Goal: Task Accomplishment & Management: Manage account settings

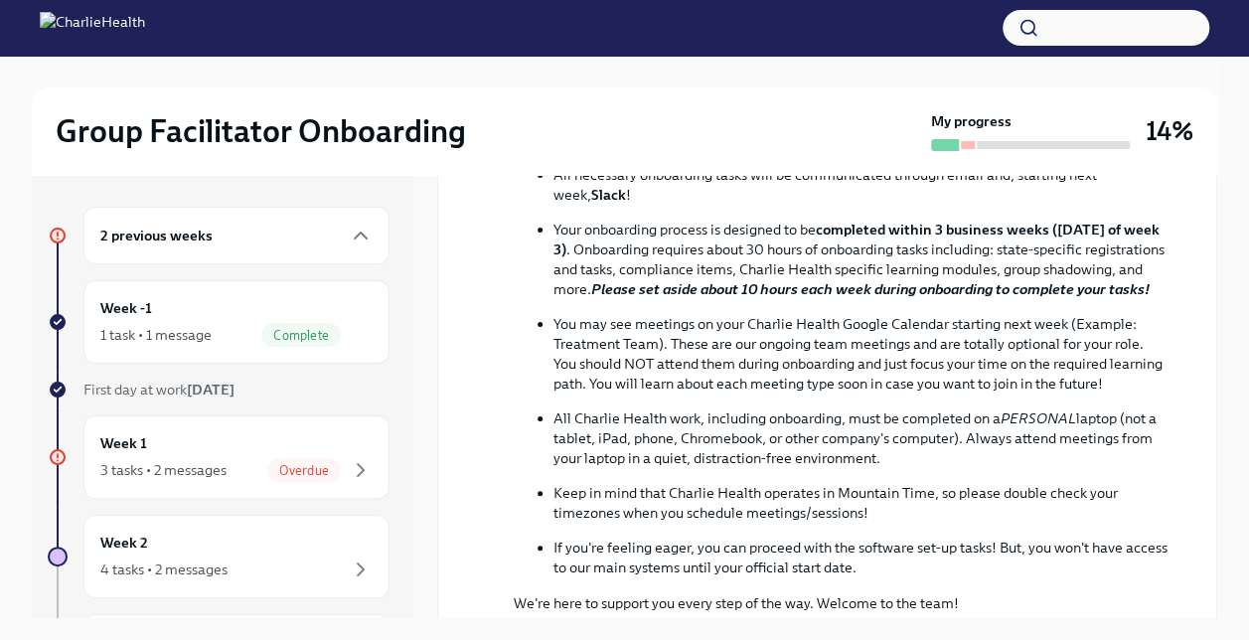
click at [325, 252] on div "2 previous weeks" at bounding box center [236, 236] width 306 height 58
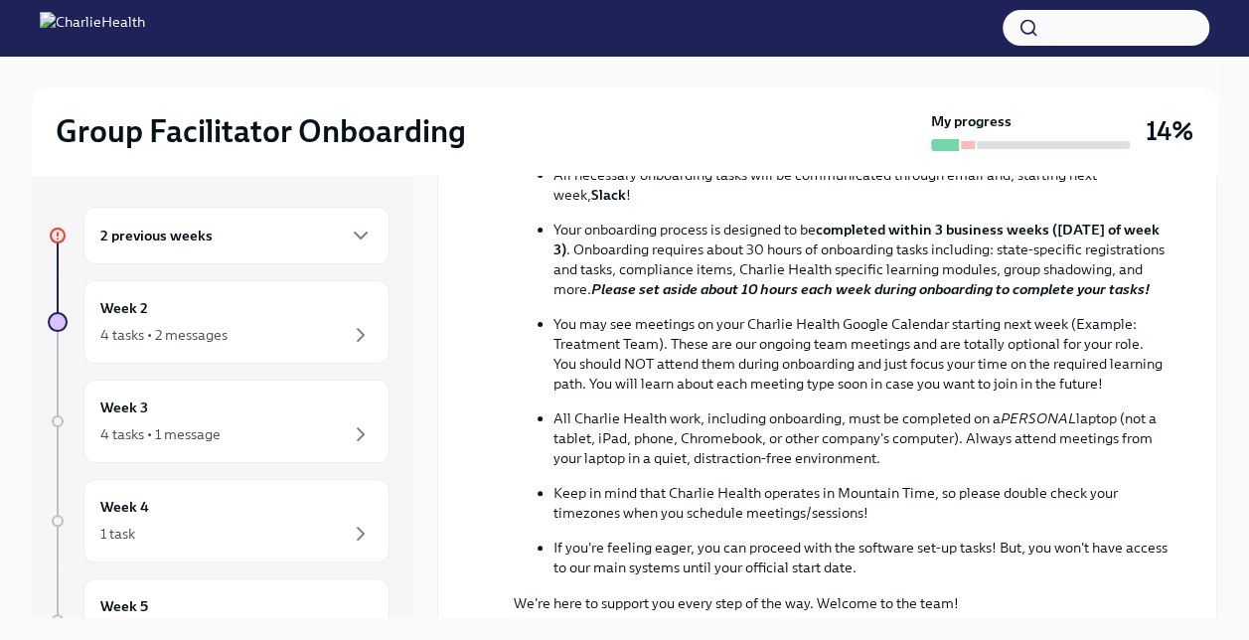
click at [342, 317] on div "Week 2 4 tasks • 2 messages" at bounding box center [236, 322] width 272 height 50
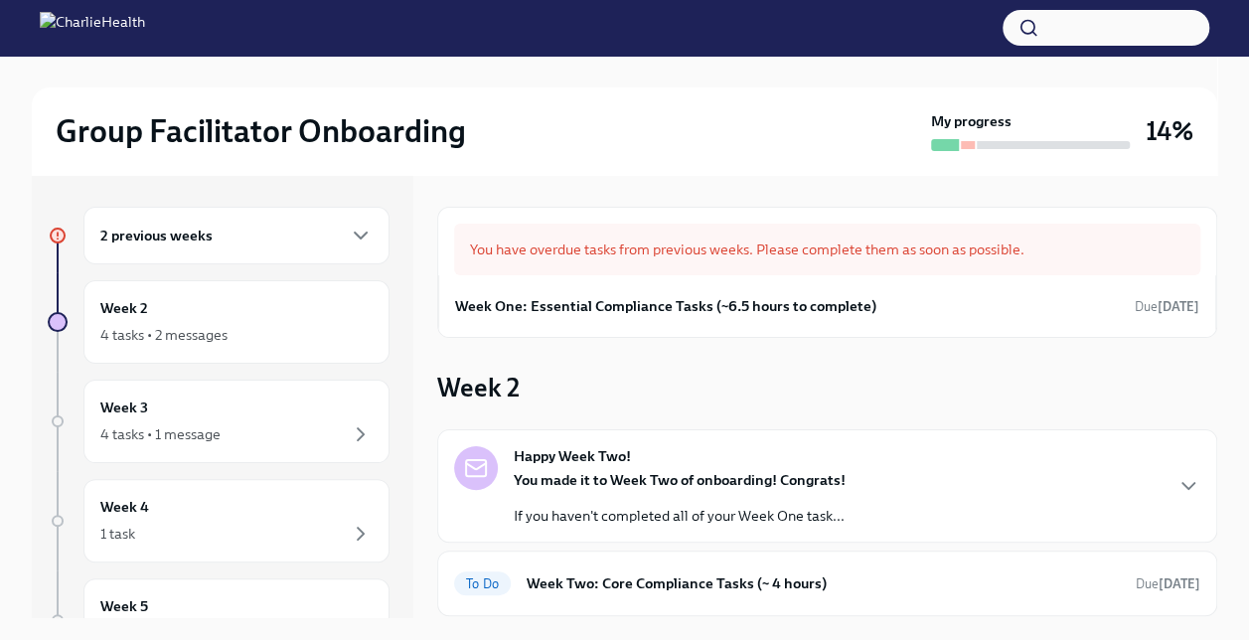
click at [294, 244] on div "2 previous weeks" at bounding box center [236, 235] width 272 height 24
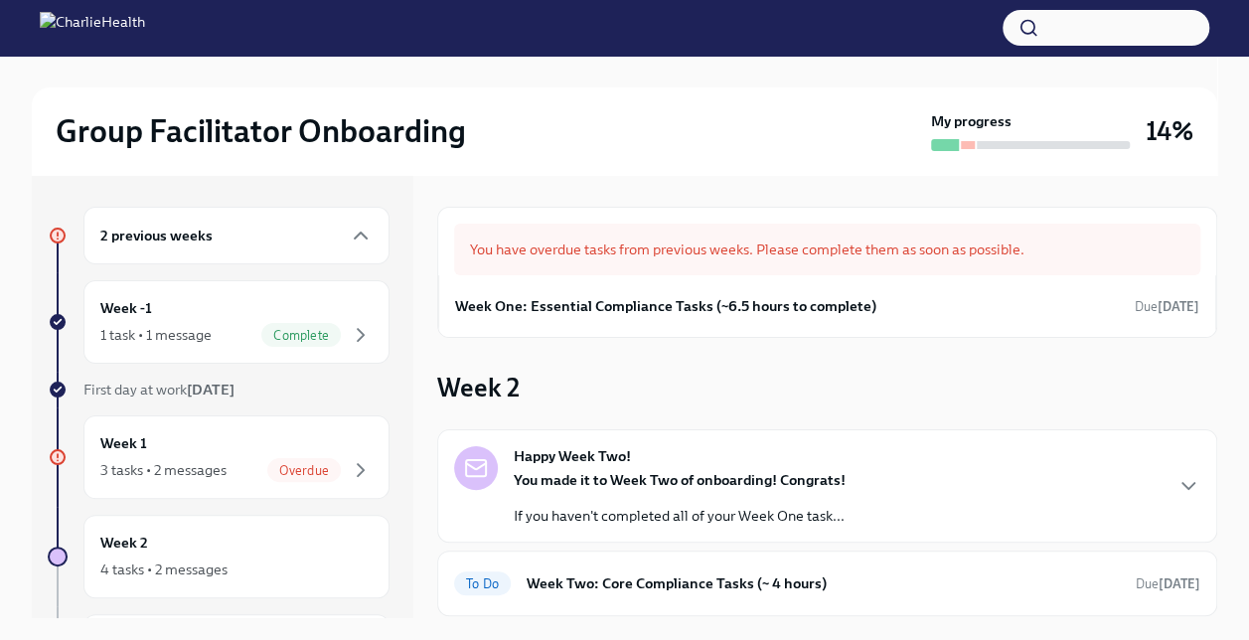
click at [291, 443] on div "Week 1 3 tasks • 2 messages Overdue" at bounding box center [236, 457] width 272 height 50
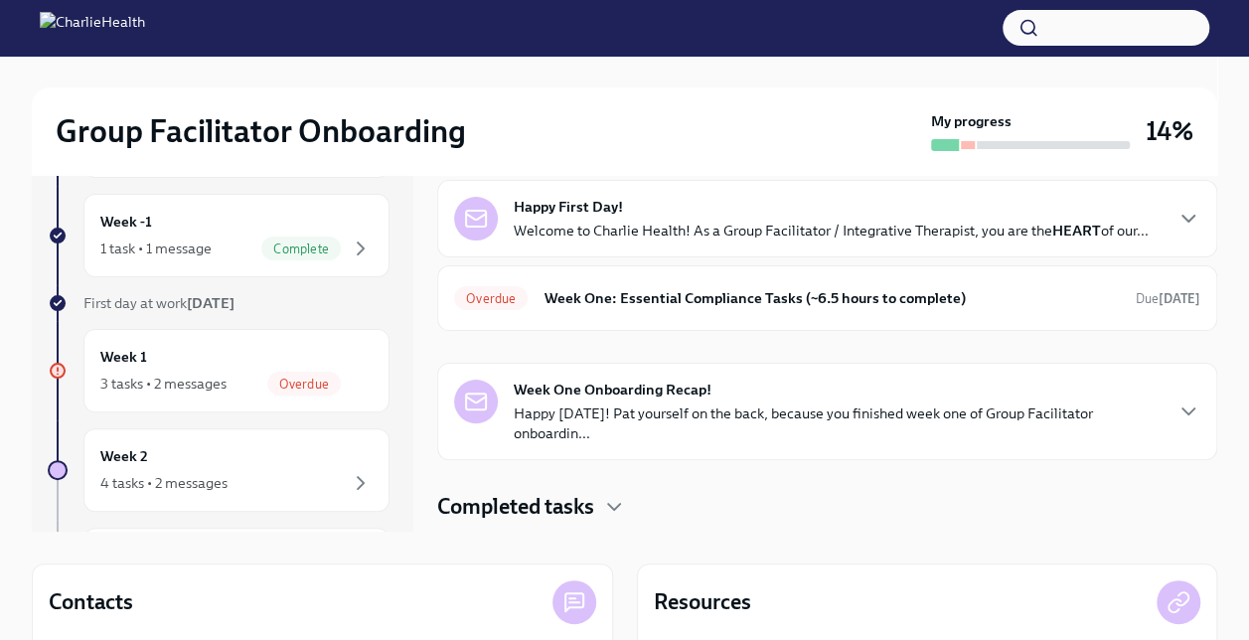
scroll to position [87, 0]
click at [852, 303] on h6 "Week One: Essential Compliance Tasks (~6.5 hours to complete)" at bounding box center [831, 297] width 576 height 22
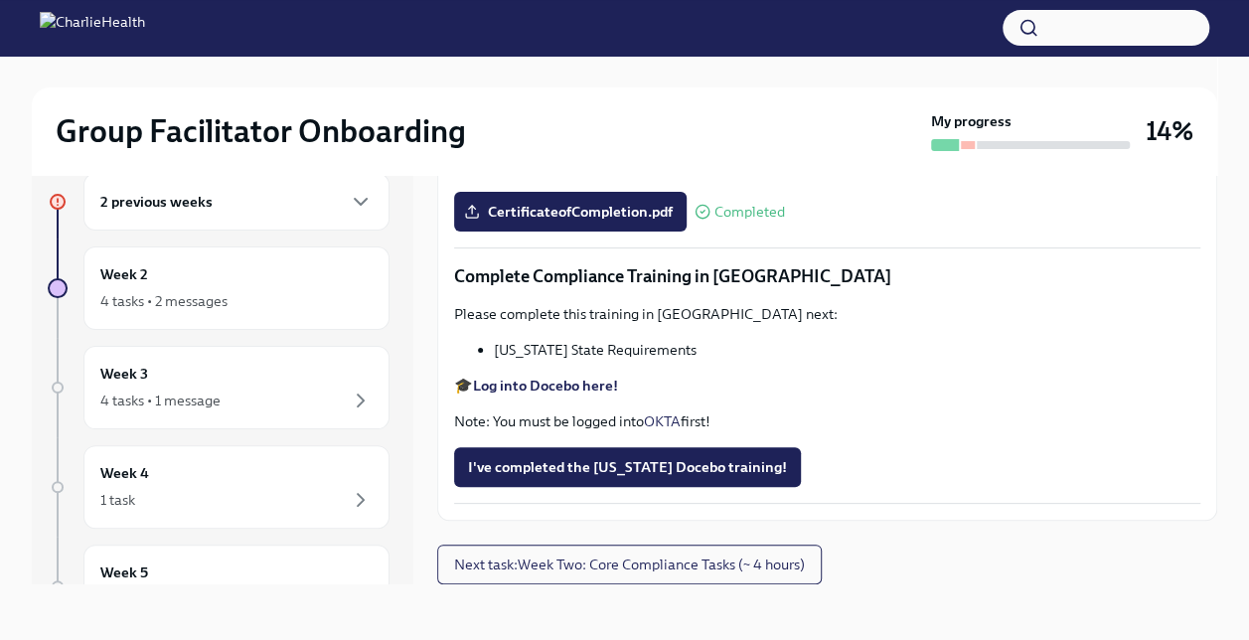
click at [310, 264] on div "Week 2 4 tasks • 2 messages" at bounding box center [236, 288] width 272 height 50
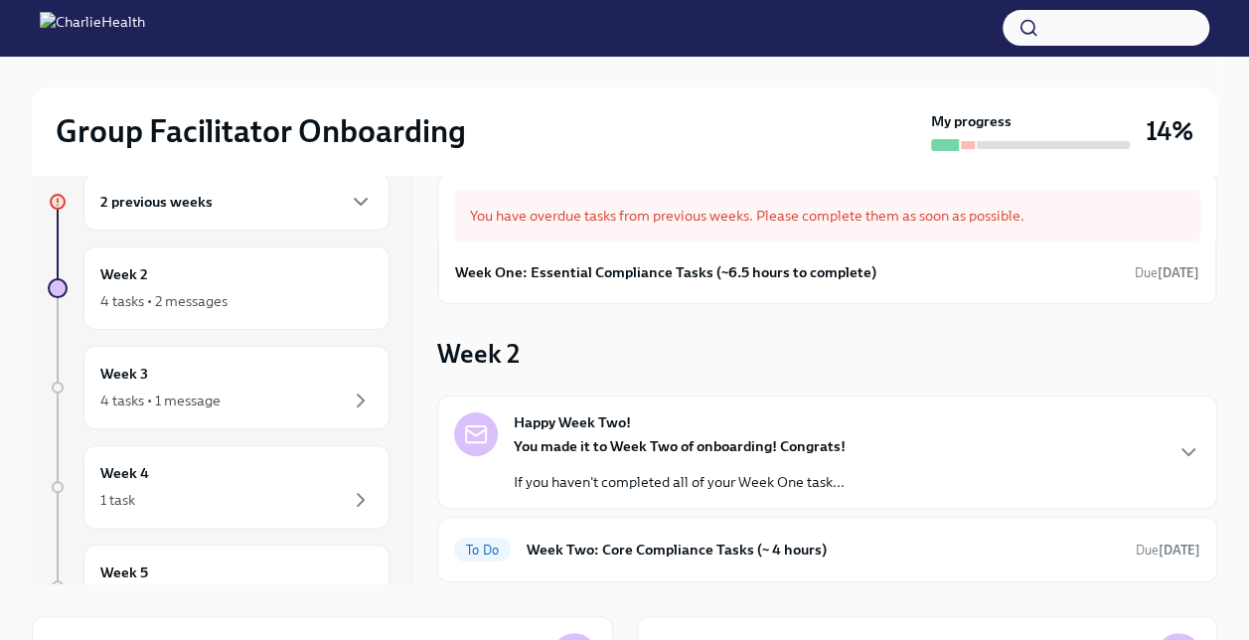
click at [609, 325] on div "You have overdue tasks from previous weeks. Please complete them as soon as pos…" at bounding box center [827, 518] width 780 height 691
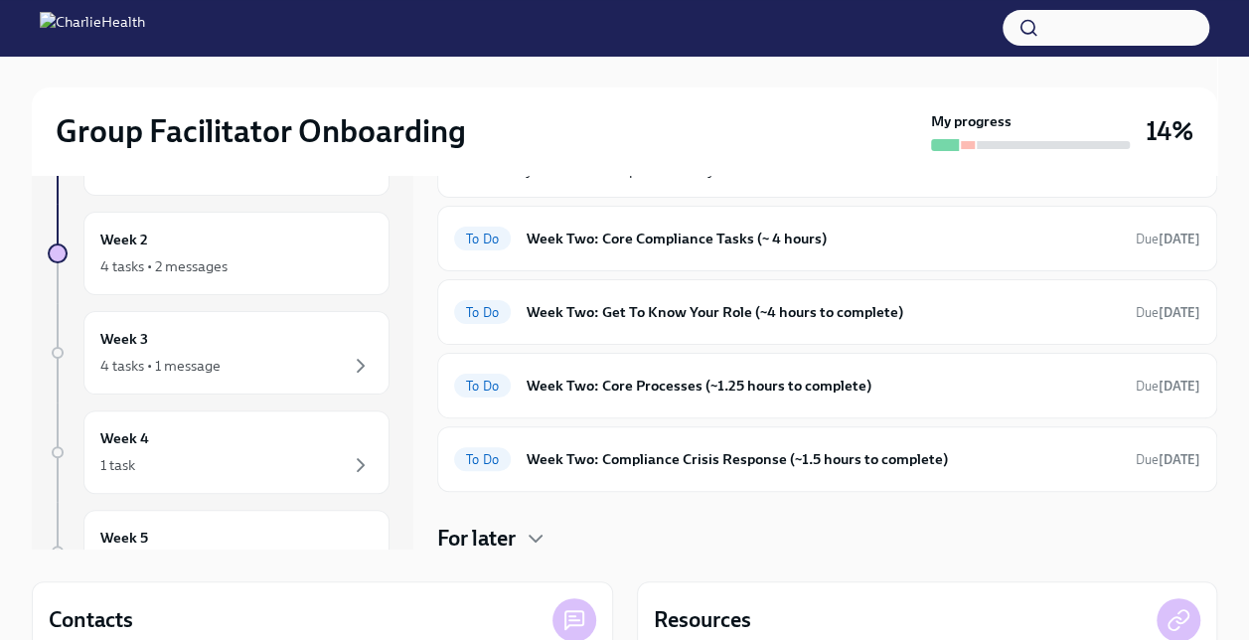
scroll to position [72, 0]
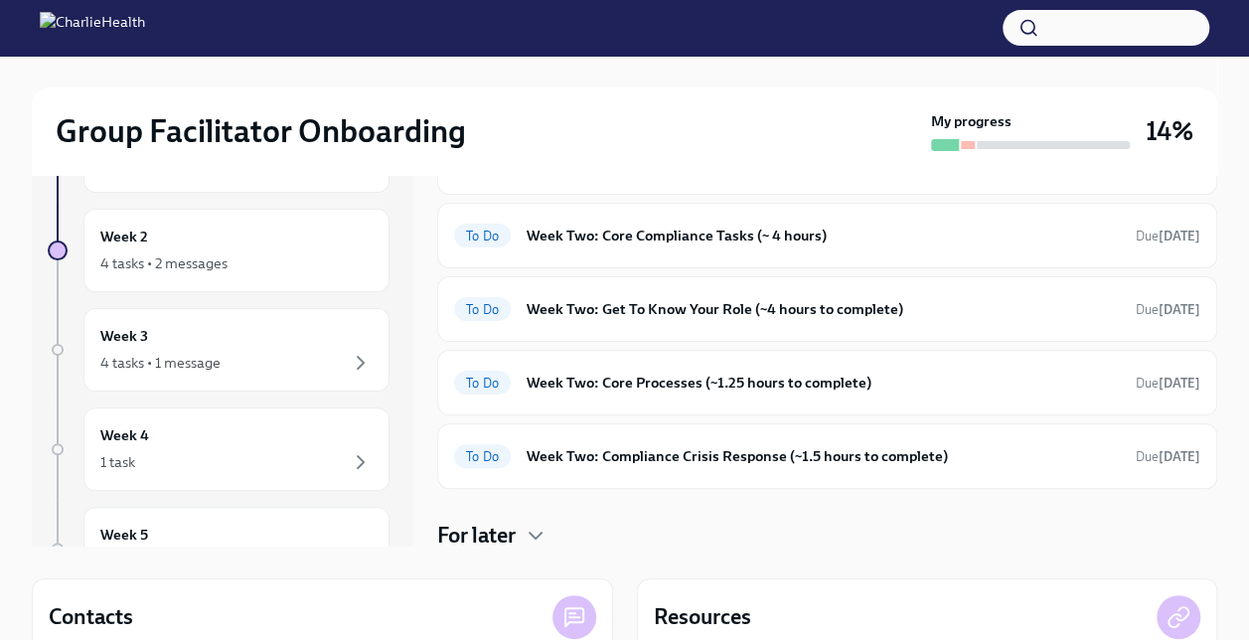
click at [534, 546] on div "2 previous weeks Week 2 4 tasks • 2 messages Week 3 4 tasks • 1 message Week 4 …" at bounding box center [624, 466] width 1185 height 726
click at [535, 528] on icon "button" at bounding box center [535, 535] width 24 height 24
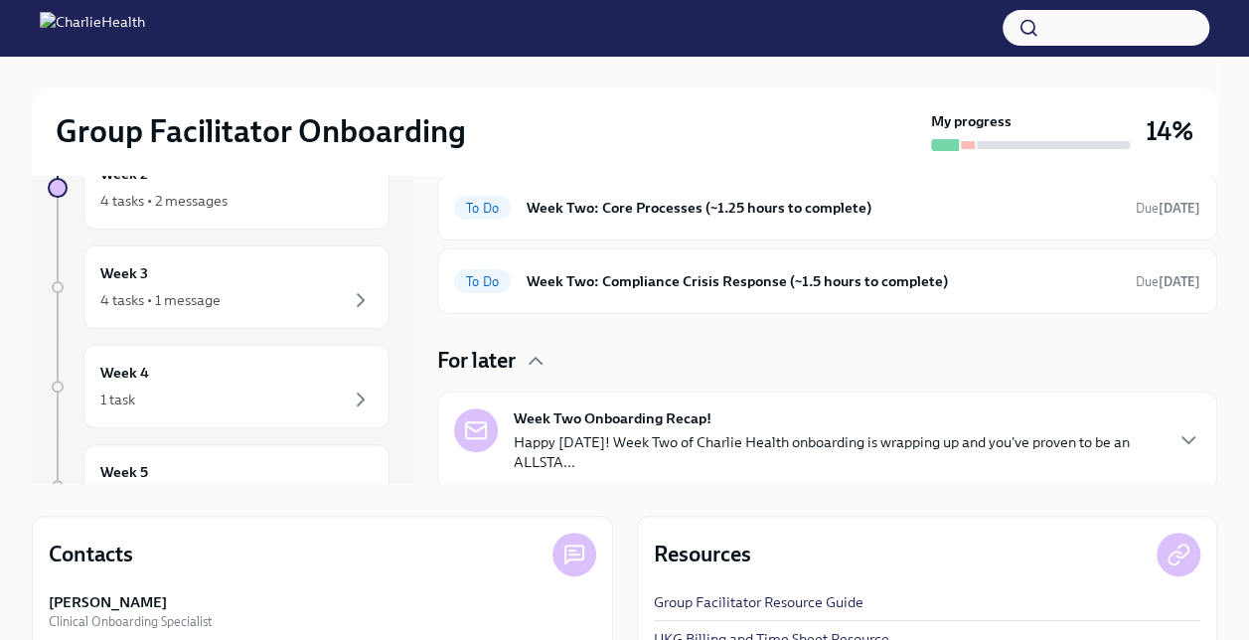
scroll to position [135, 0]
click at [685, 447] on p "Happy [DATE]! Week Two of Charlie Health onboarding is wrapping up and you've p…" at bounding box center [837, 451] width 647 height 40
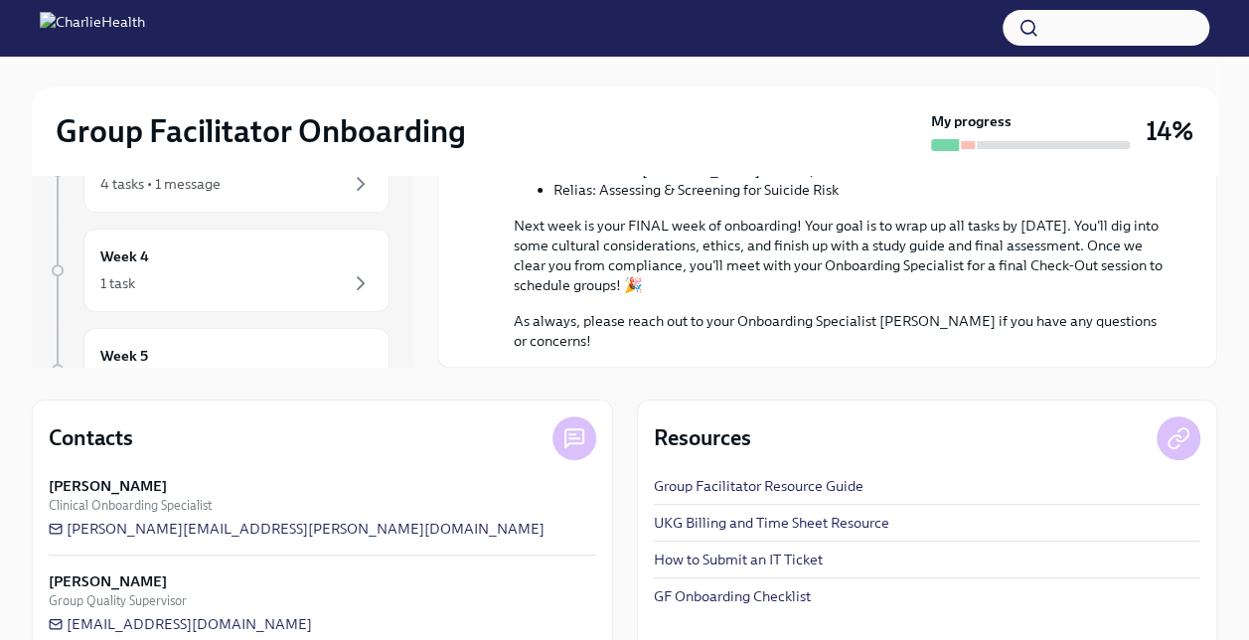
scroll to position [284, 0]
